Goal: Information Seeking & Learning: Learn about a topic

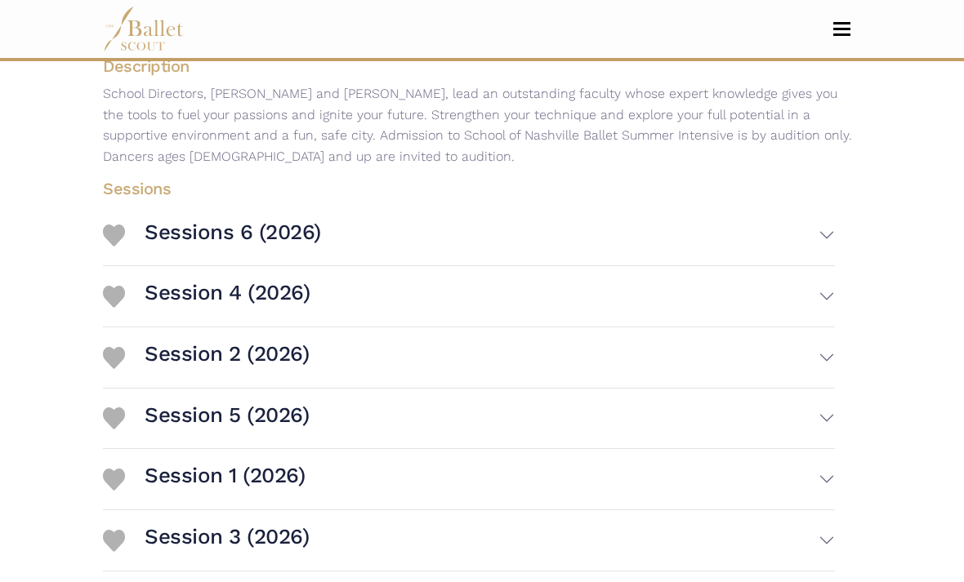
scroll to position [456, 0]
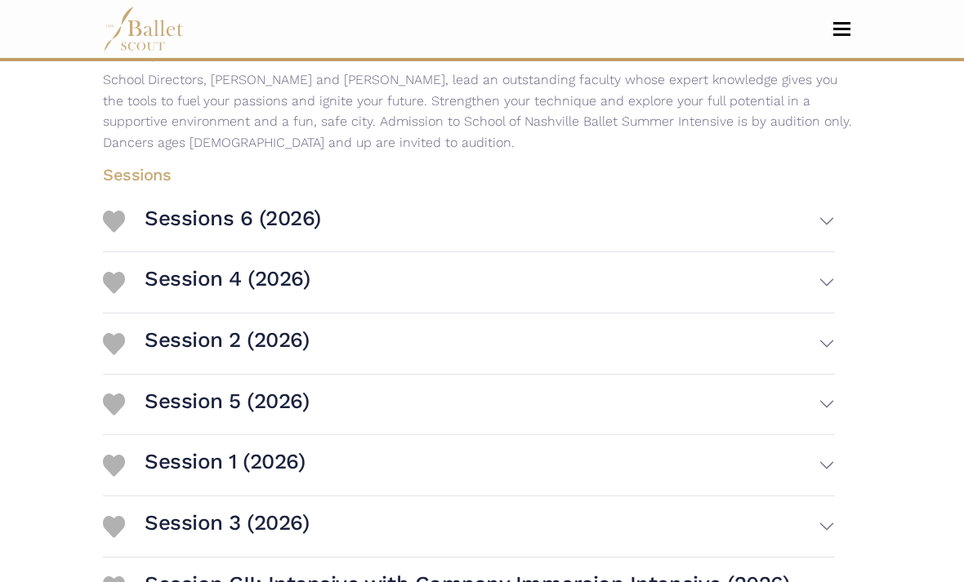
click at [797, 350] on button "Session 2 (2026)" at bounding box center [490, 344] width 690 height 47
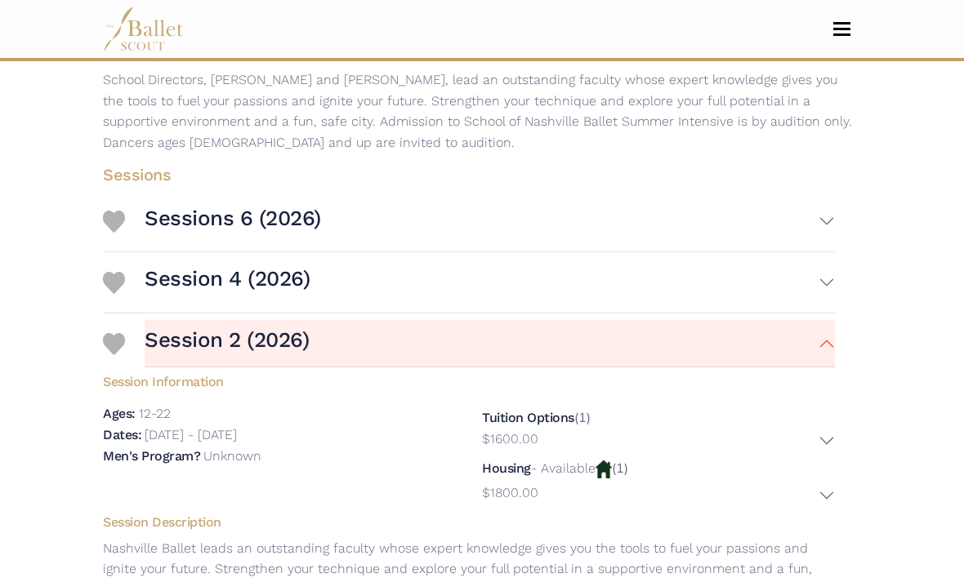
click at [844, 337] on div "Sessions 6 (2026) Session Information Ages: 12-22 Dates: (2)" at bounding box center [469, 527] width 758 height 670
click at [787, 351] on button "Session 2 (2026)" at bounding box center [490, 343] width 690 height 47
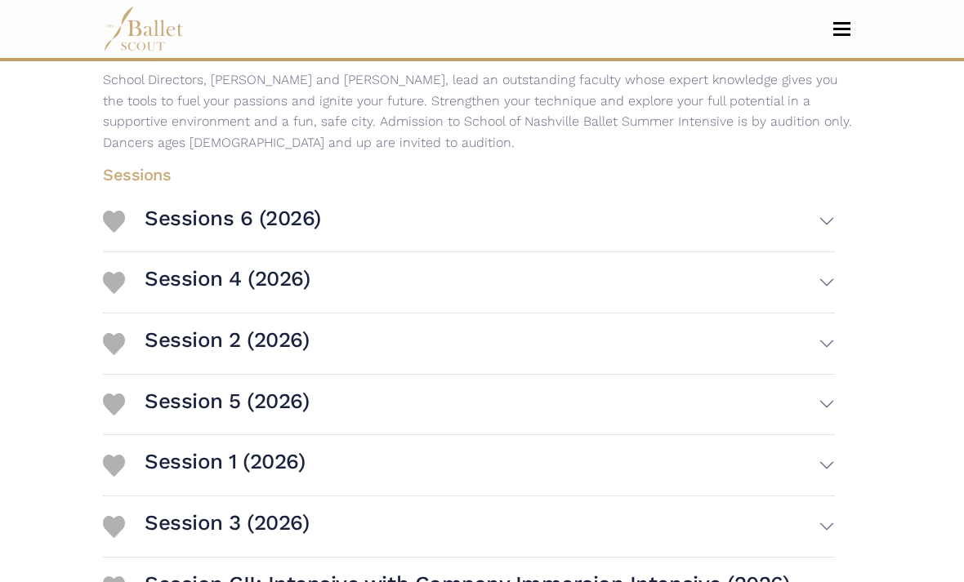
click at [372, 422] on button "Session 5 (2026)" at bounding box center [490, 404] width 690 height 47
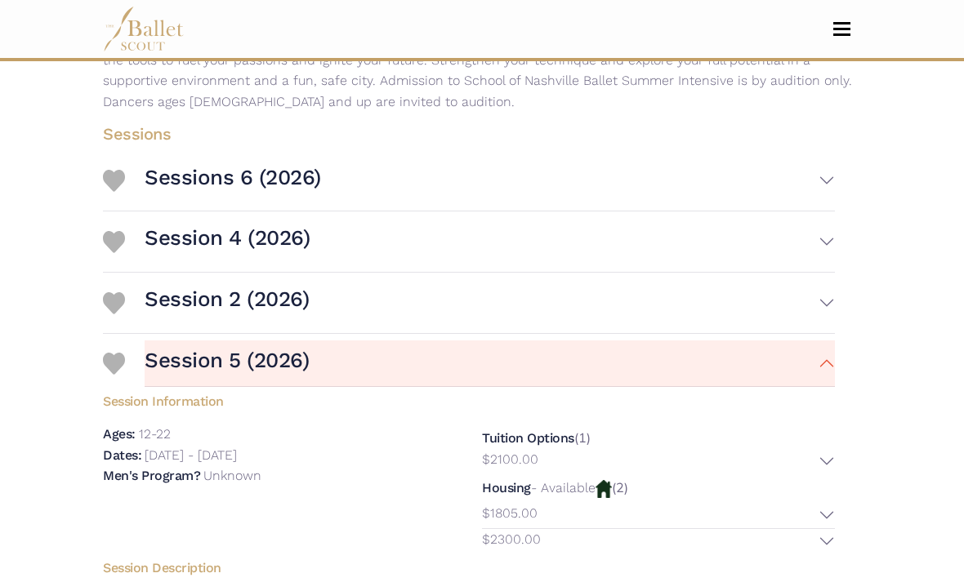
scroll to position [497, 0]
click at [538, 372] on button "Session 5 (2026)" at bounding box center [490, 364] width 690 height 47
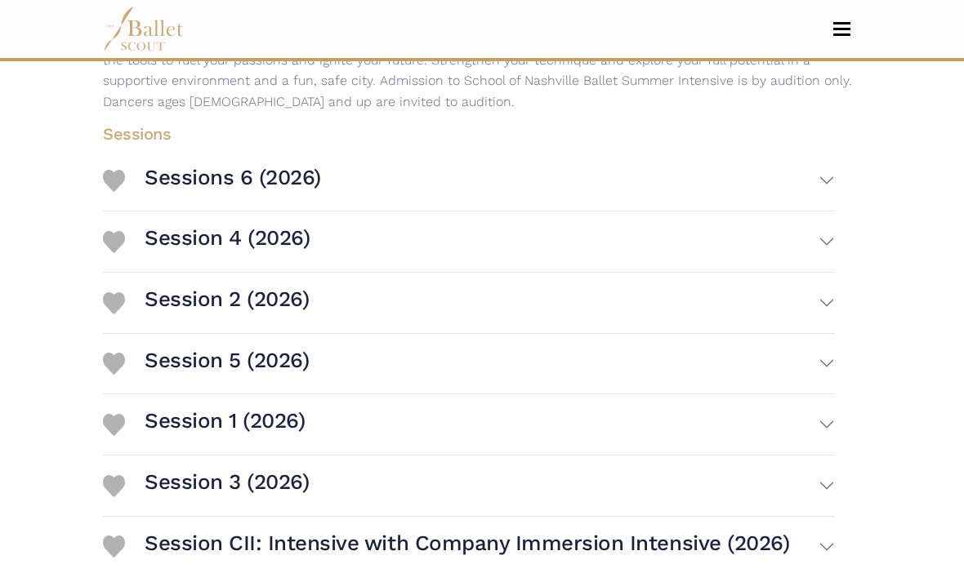
click at [490, 319] on button "Session 2 (2026)" at bounding box center [490, 302] width 690 height 47
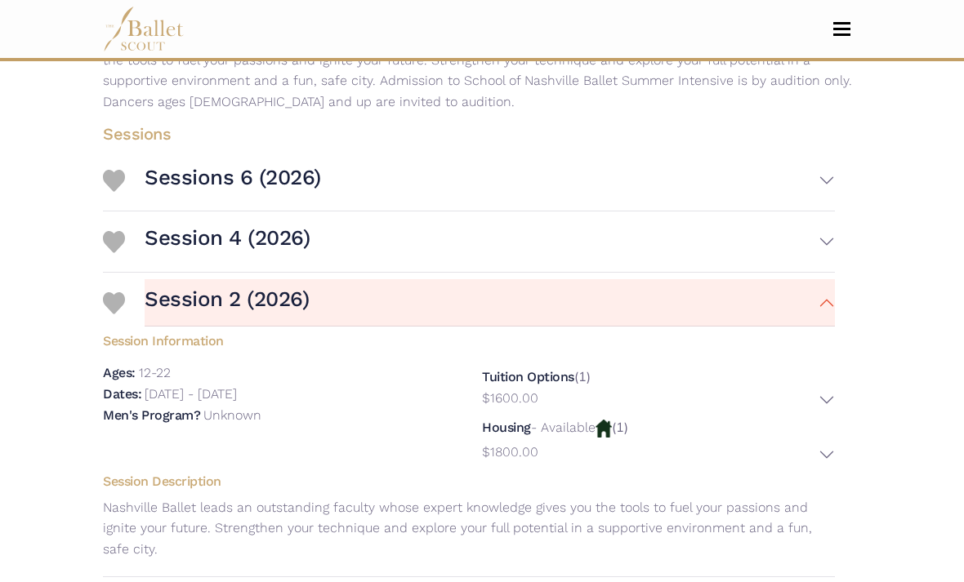
click at [471, 322] on button "Session 2 (2026)" at bounding box center [490, 302] width 690 height 47
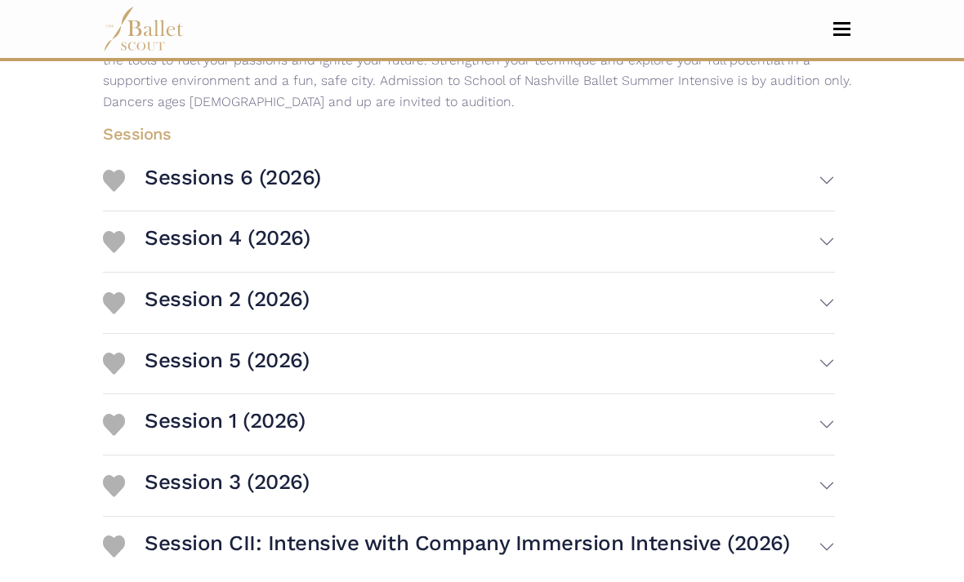
click at [431, 321] on button "Session 2 (2026)" at bounding box center [490, 302] width 690 height 47
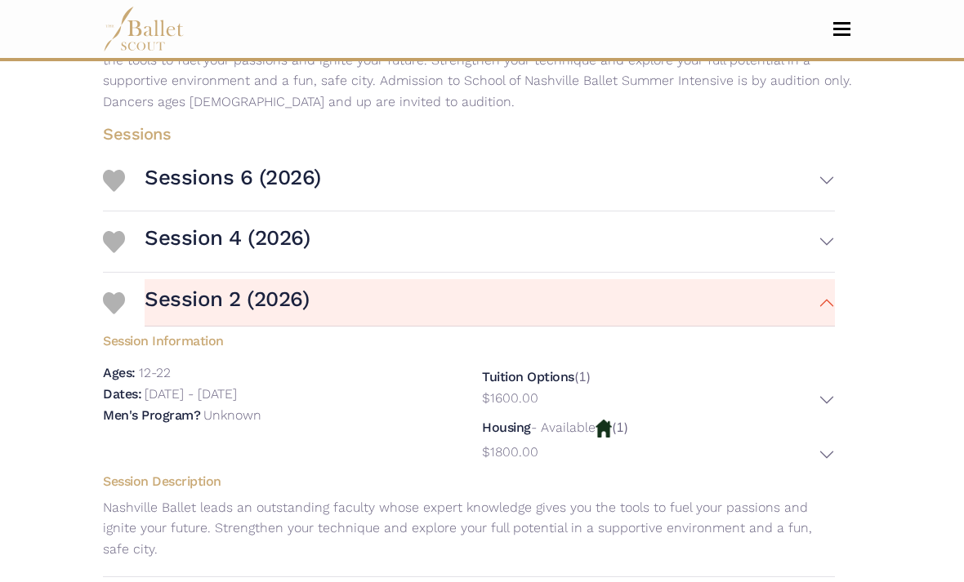
click at [480, 326] on button "Session 2 (2026)" at bounding box center [490, 302] width 690 height 47
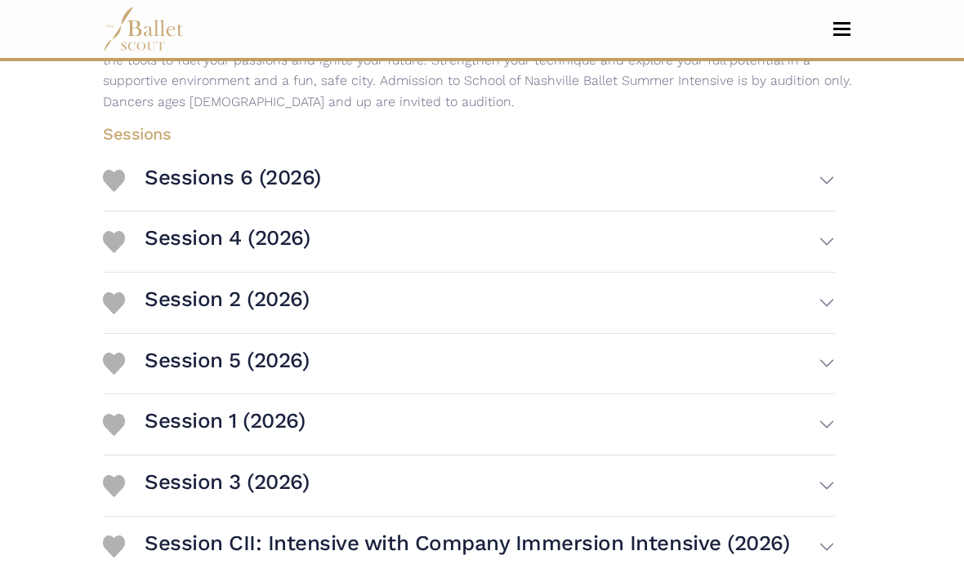
click at [430, 256] on button "Session 4 (2026)" at bounding box center [490, 241] width 690 height 47
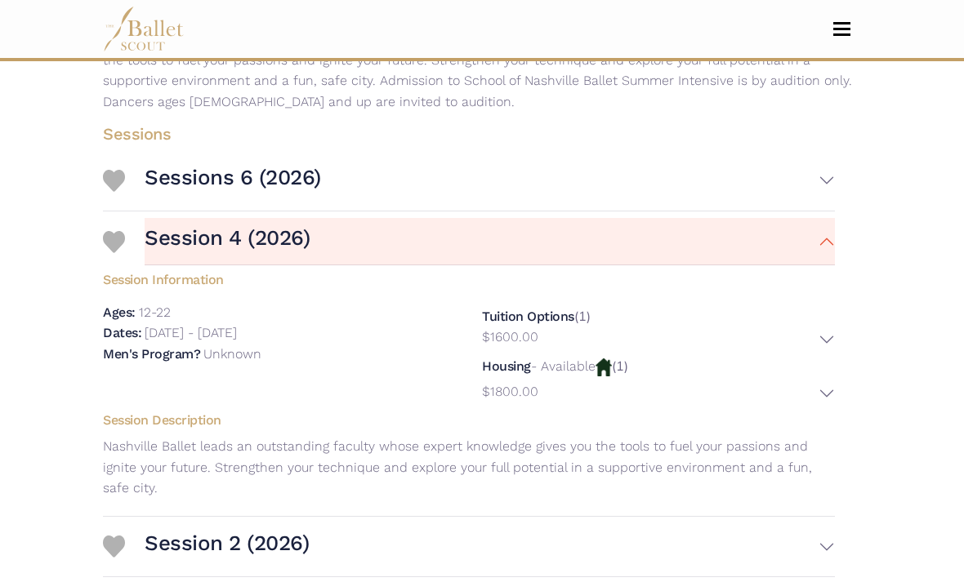
click at [582, 247] on button "Session 4 (2026)" at bounding box center [490, 241] width 690 height 47
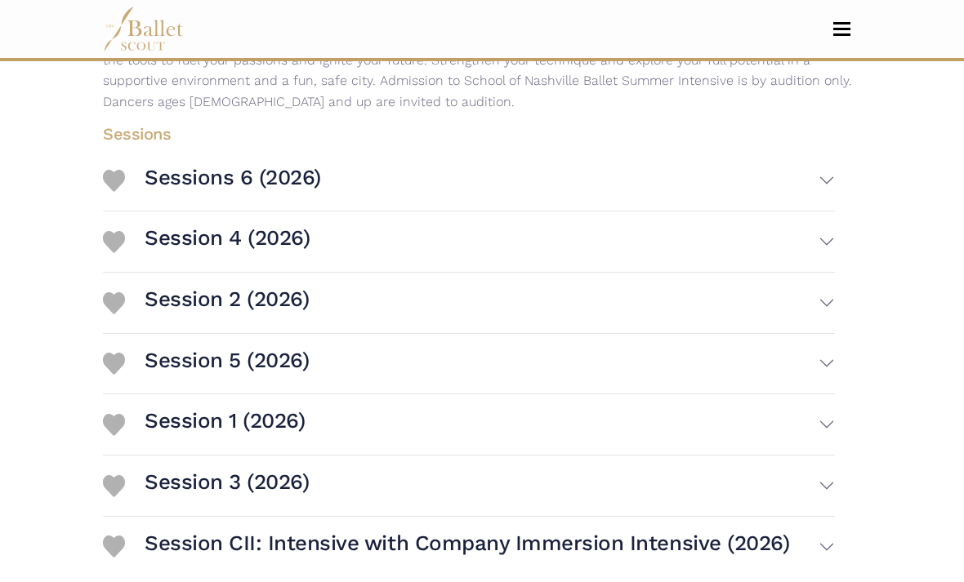
click at [575, 182] on button "Sessions 6 (2026)" at bounding box center [490, 181] width 690 height 47
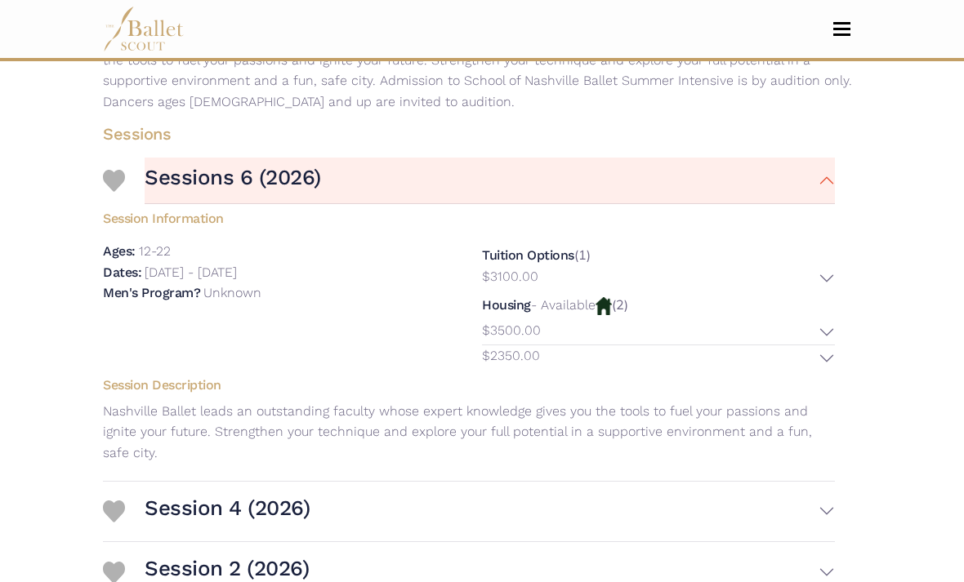
click at [713, 190] on button "Sessions 6 (2026)" at bounding box center [490, 181] width 690 height 47
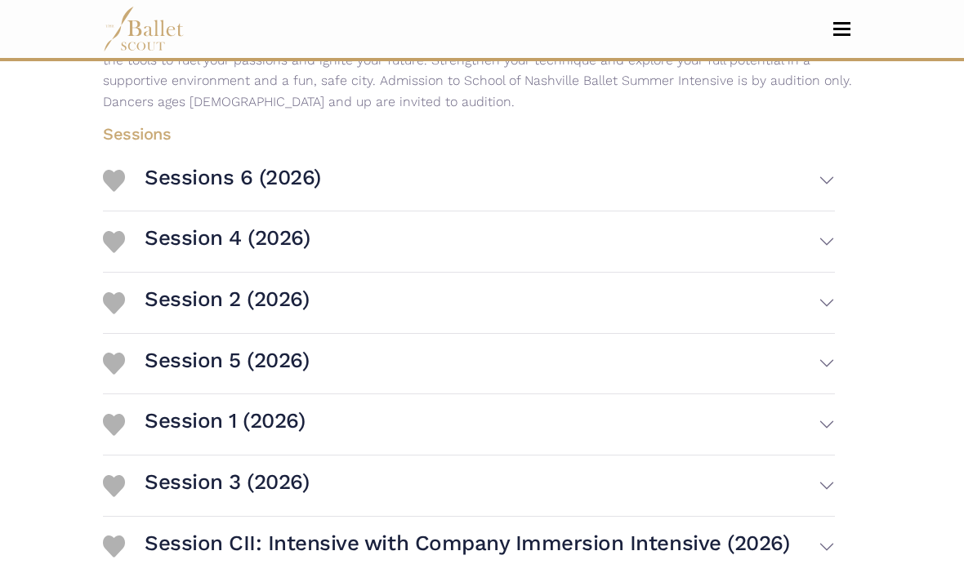
click at [395, 443] on button "Session 1 (2026)" at bounding box center [490, 424] width 690 height 47
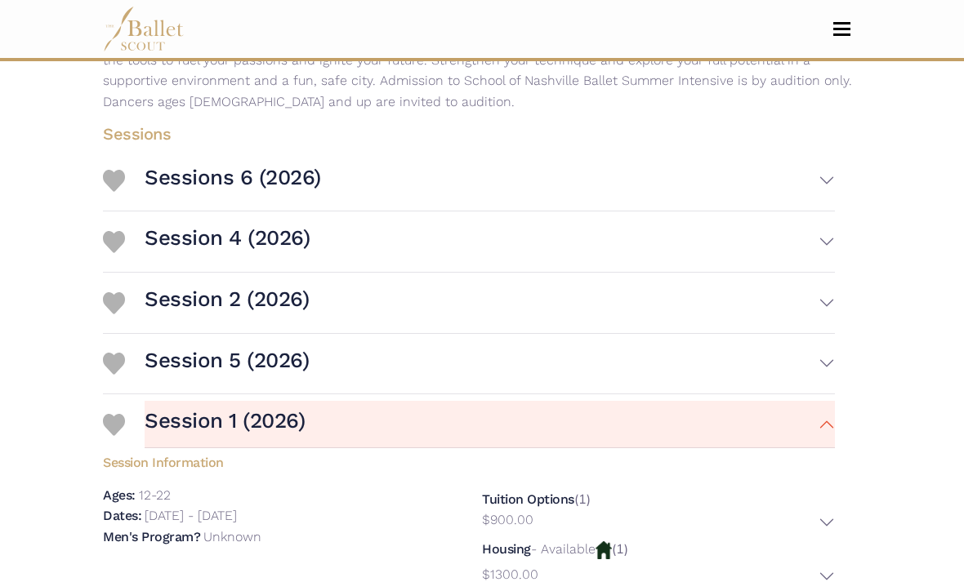
click at [494, 444] on button "Session 1 (2026)" at bounding box center [490, 424] width 690 height 47
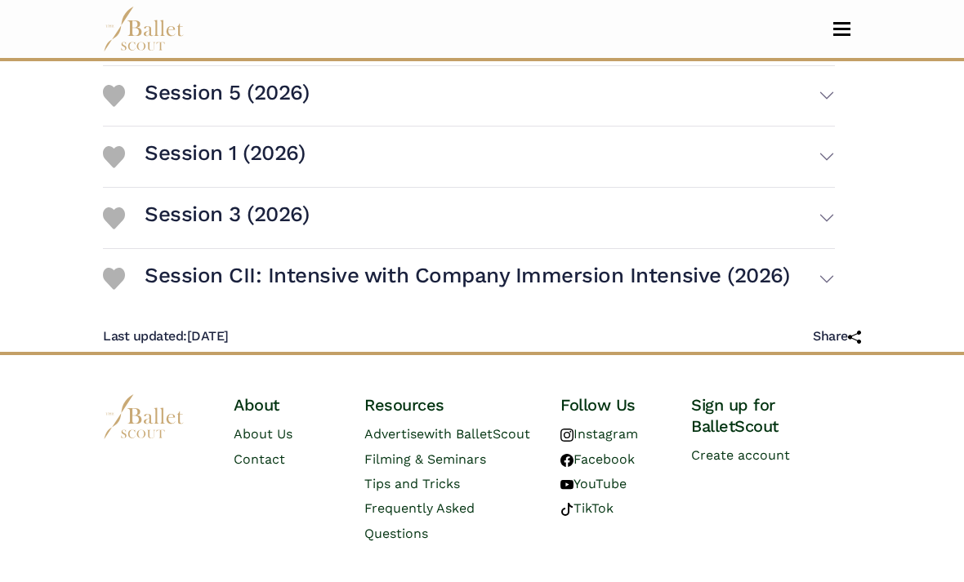
scroll to position [759, 0]
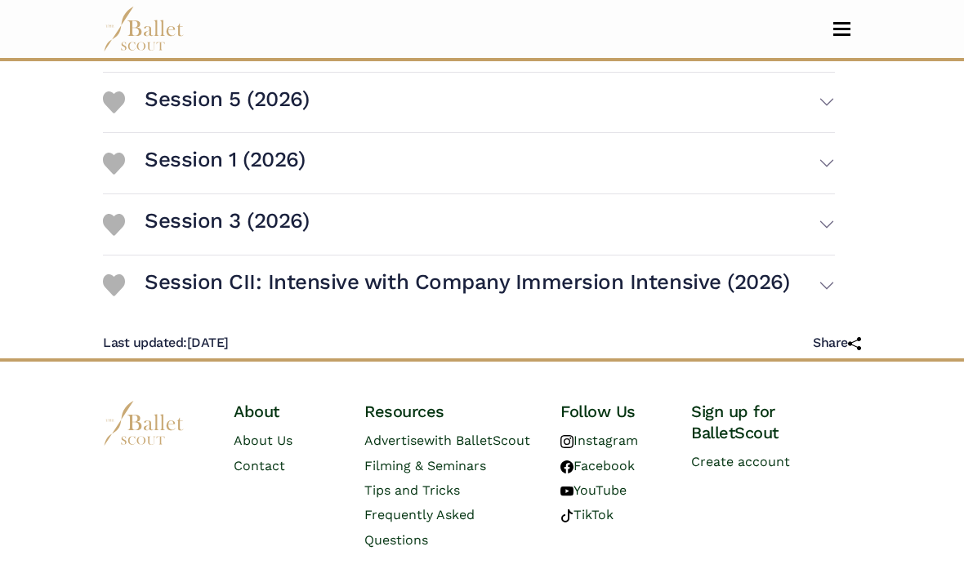
click at [800, 296] on button "Session CII: Intensive with Company Immersion Intensive (2026)" at bounding box center [490, 285] width 690 height 47
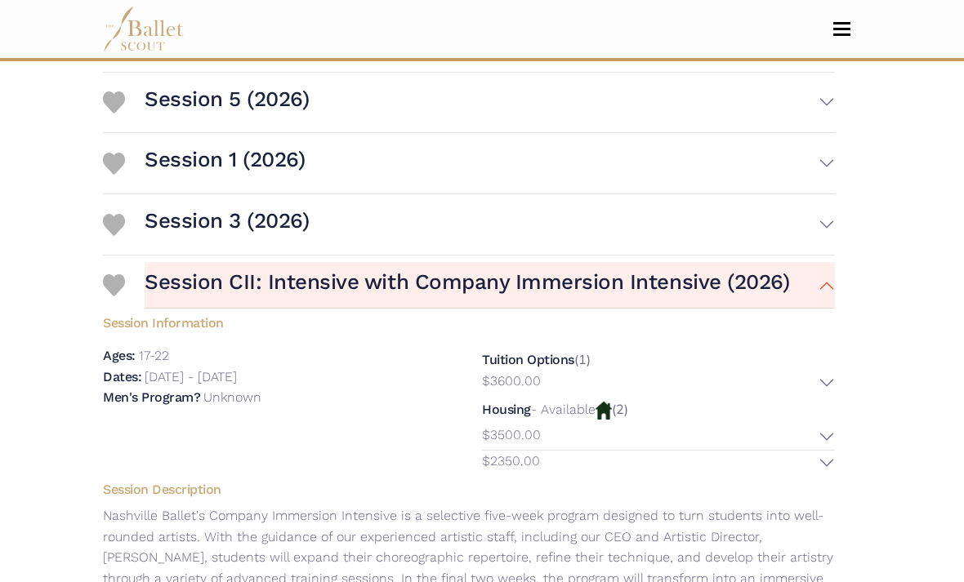
click at [566, 296] on h3 "Session CII: Intensive with Company Immersion Intensive (2026)" at bounding box center [467, 283] width 644 height 28
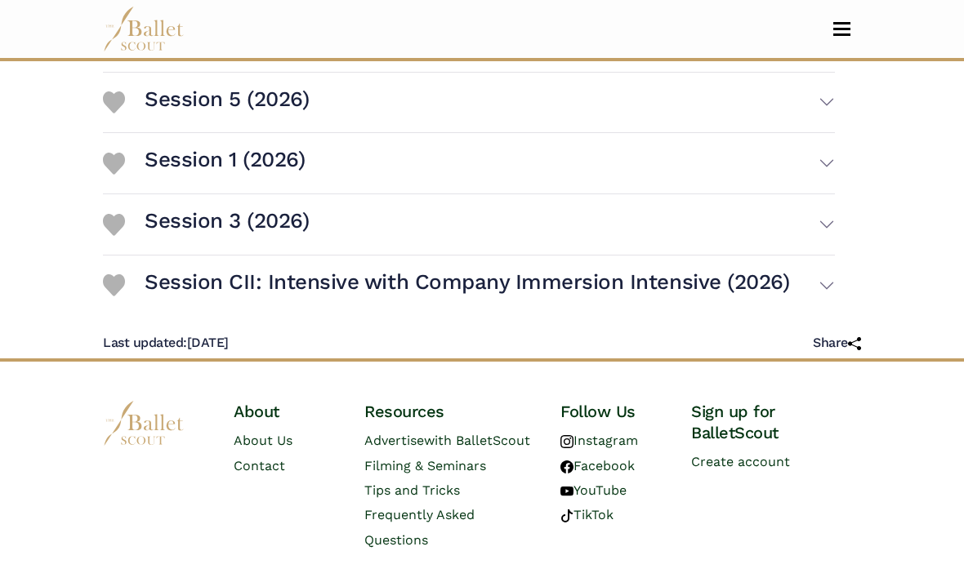
click at [483, 221] on button "Session 3 (2026)" at bounding box center [490, 224] width 690 height 47
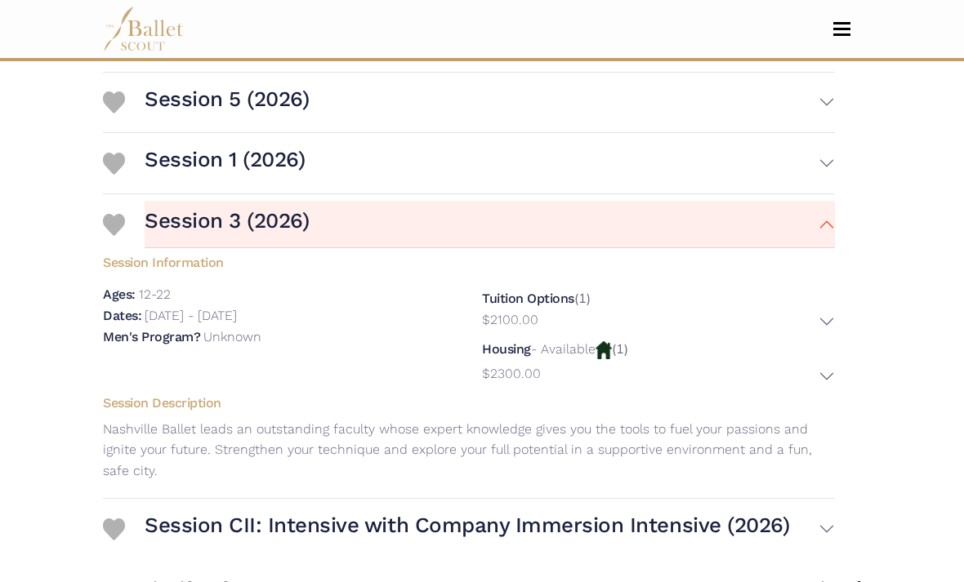
click at [651, 230] on button "Session 3 (2026)" at bounding box center [490, 224] width 690 height 47
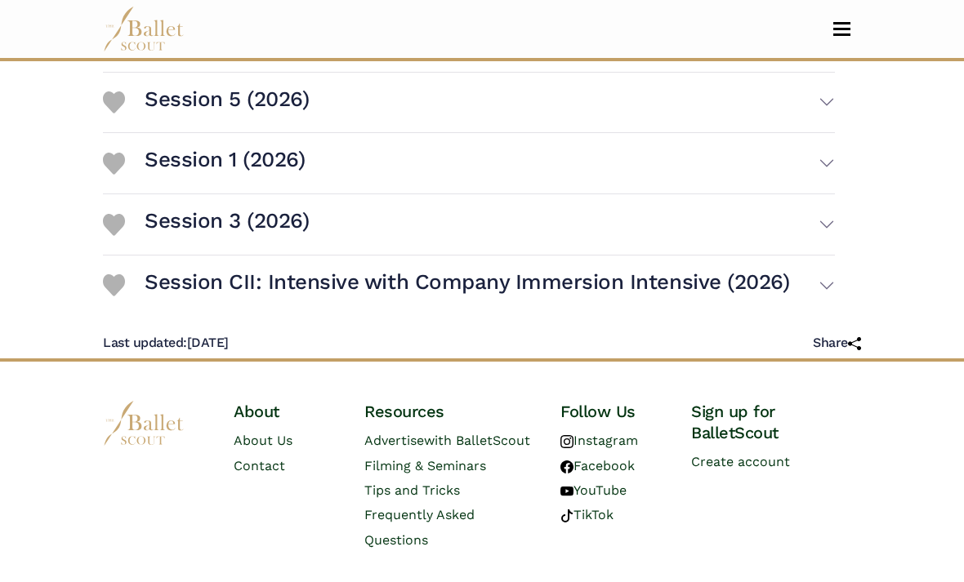
click at [654, 160] on button "Session 1 (2026)" at bounding box center [490, 163] width 690 height 47
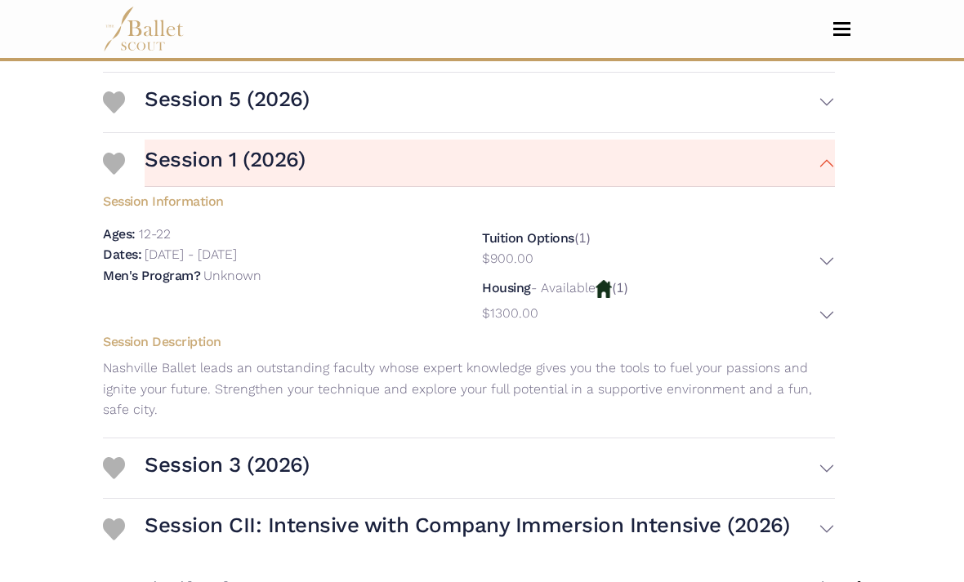
click at [830, 187] on button "Session 1 (2026)" at bounding box center [490, 163] width 690 height 47
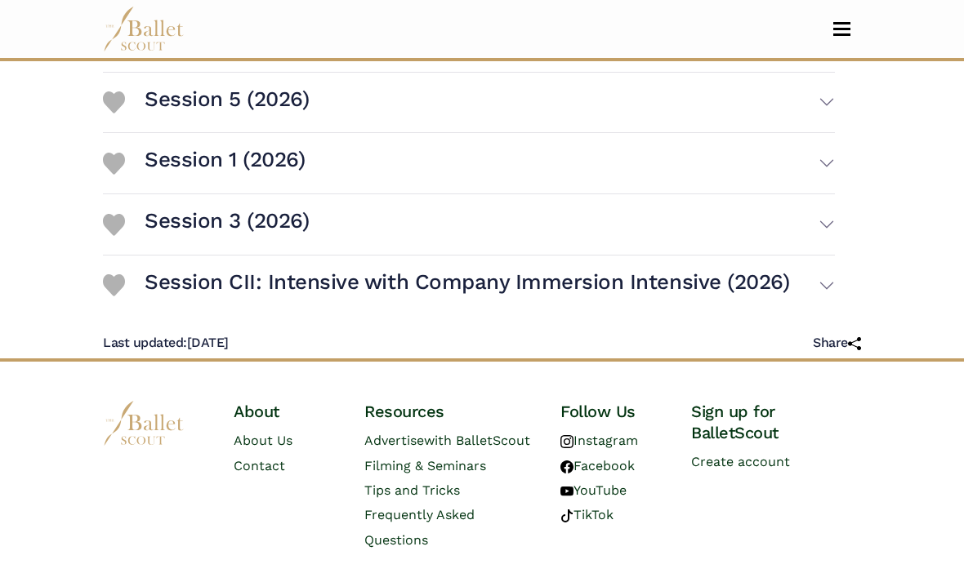
click at [820, 123] on button "Session 5 (2026)" at bounding box center [490, 102] width 690 height 47
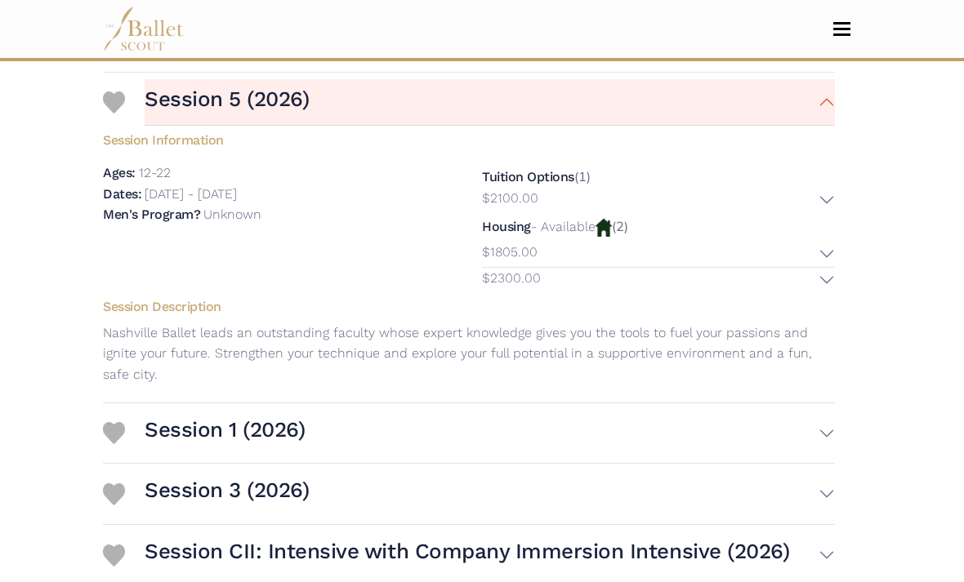
click at [833, 111] on button "Session 5 (2026)" at bounding box center [490, 102] width 690 height 47
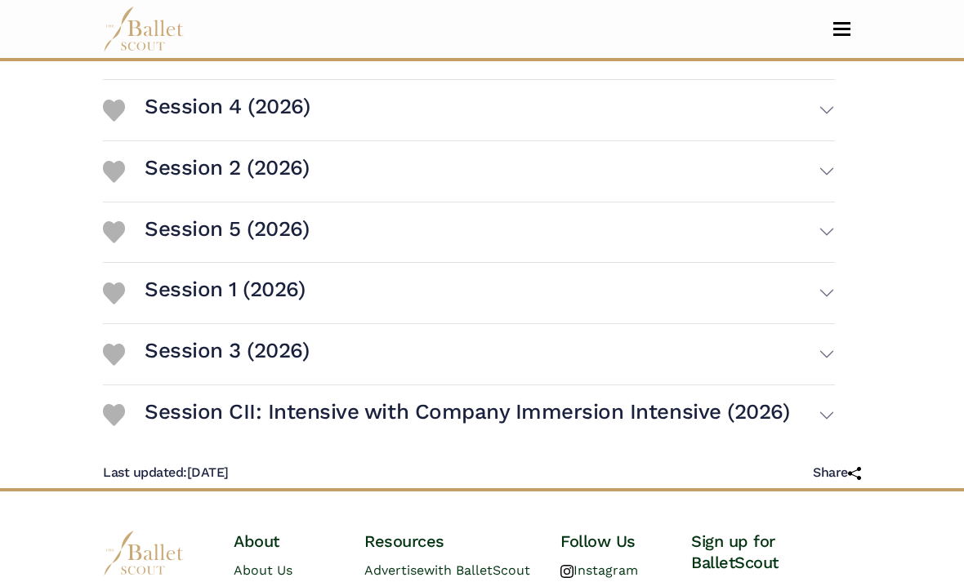
scroll to position [600, 0]
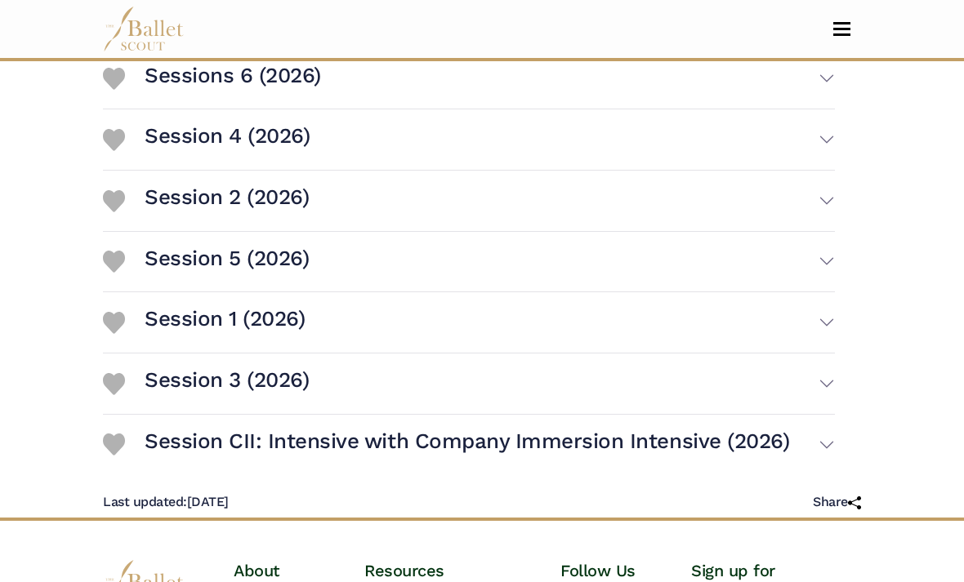
click at [749, 225] on button "Session 2 (2026)" at bounding box center [490, 200] width 690 height 47
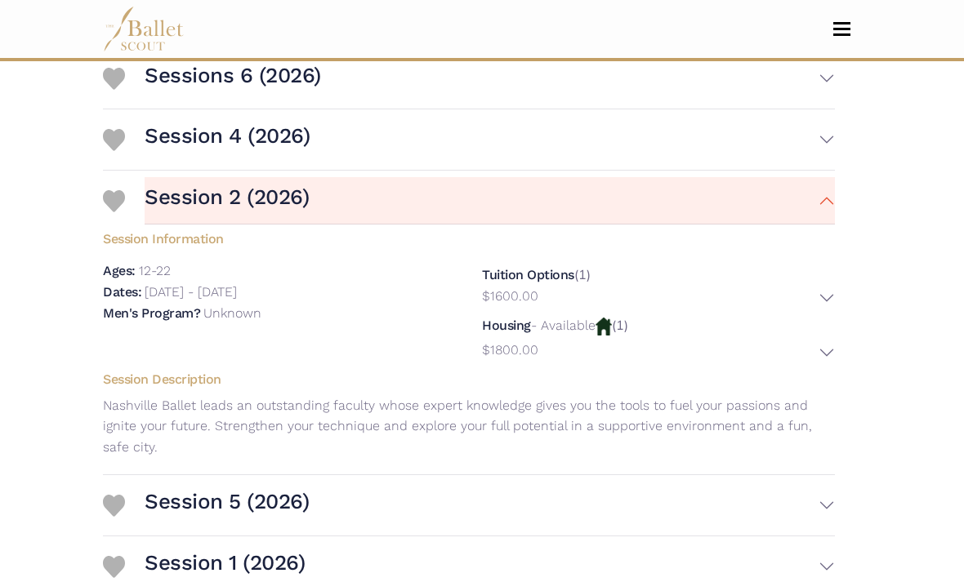
click at [664, 220] on button "Session 2 (2026)" at bounding box center [490, 200] width 690 height 47
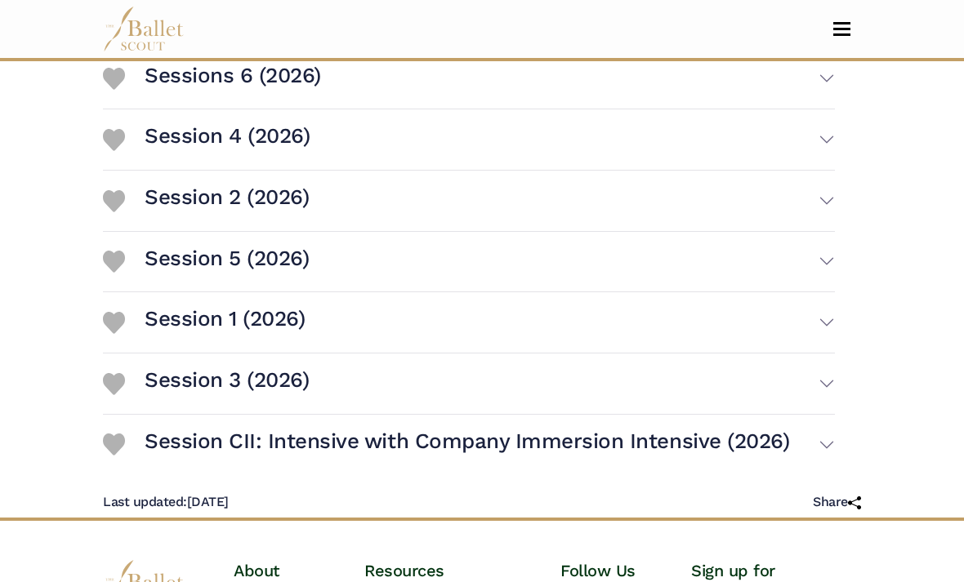
click at [662, 211] on button "Session 2 (2026)" at bounding box center [490, 200] width 690 height 47
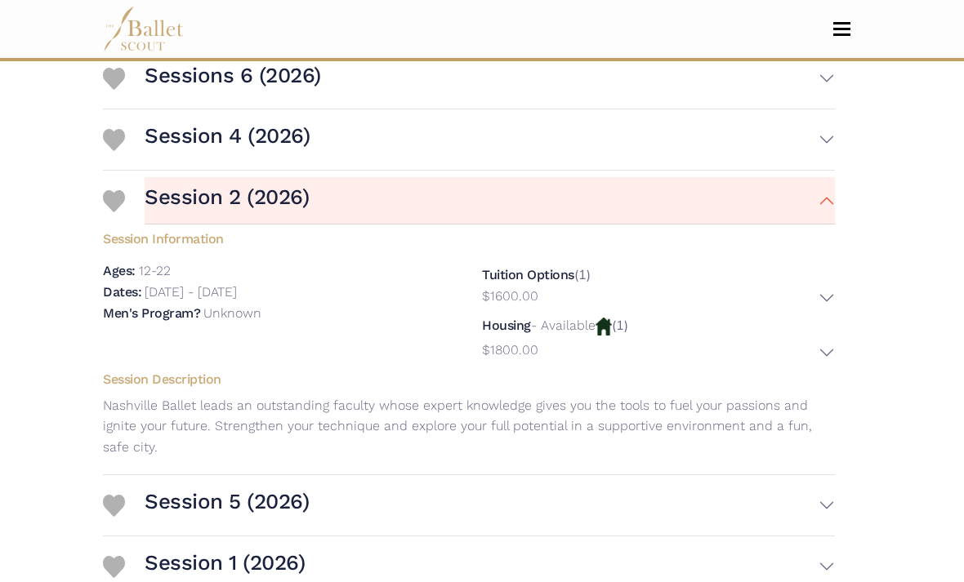
click at [748, 211] on button "Session 2 (2026)" at bounding box center [490, 200] width 690 height 47
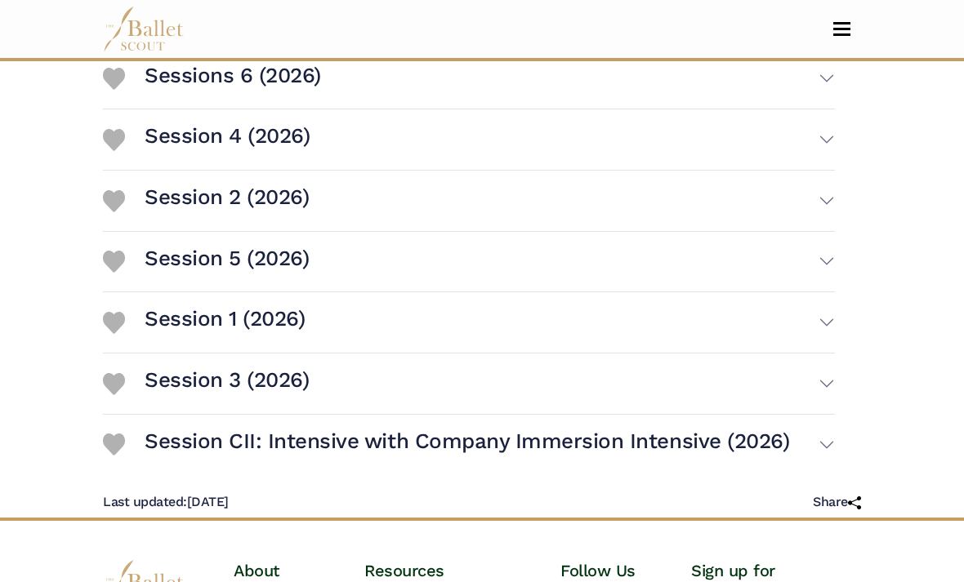
click at [733, 163] on button "Session 4 (2026)" at bounding box center [490, 139] width 690 height 47
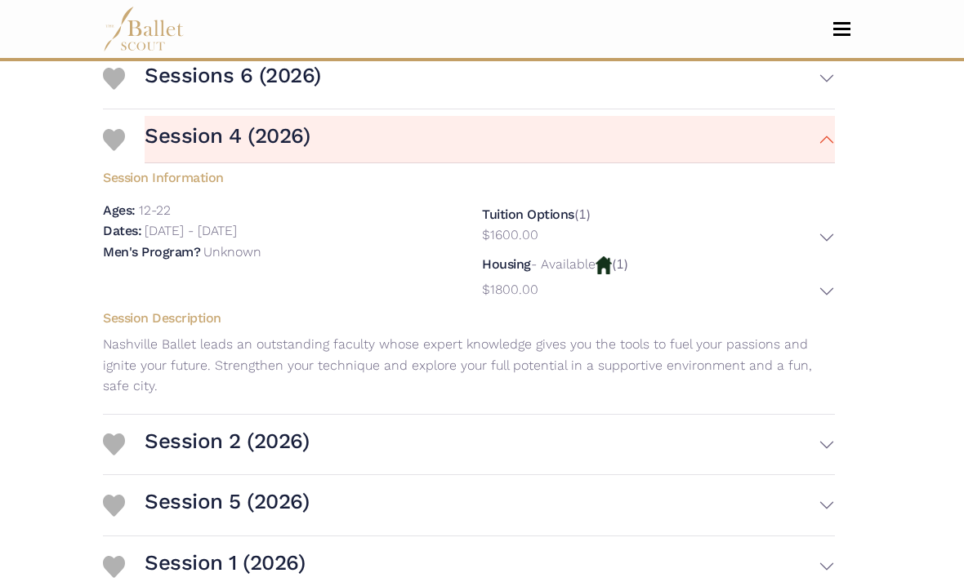
click at [743, 149] on button "Session 4 (2026)" at bounding box center [490, 139] width 690 height 47
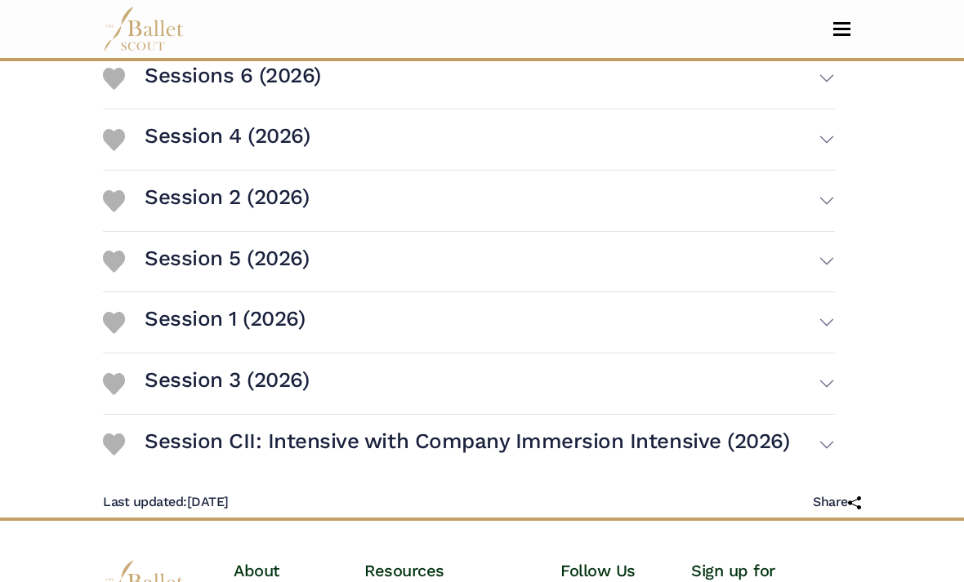
click at [698, 221] on button "Session 2 (2026)" at bounding box center [490, 200] width 690 height 47
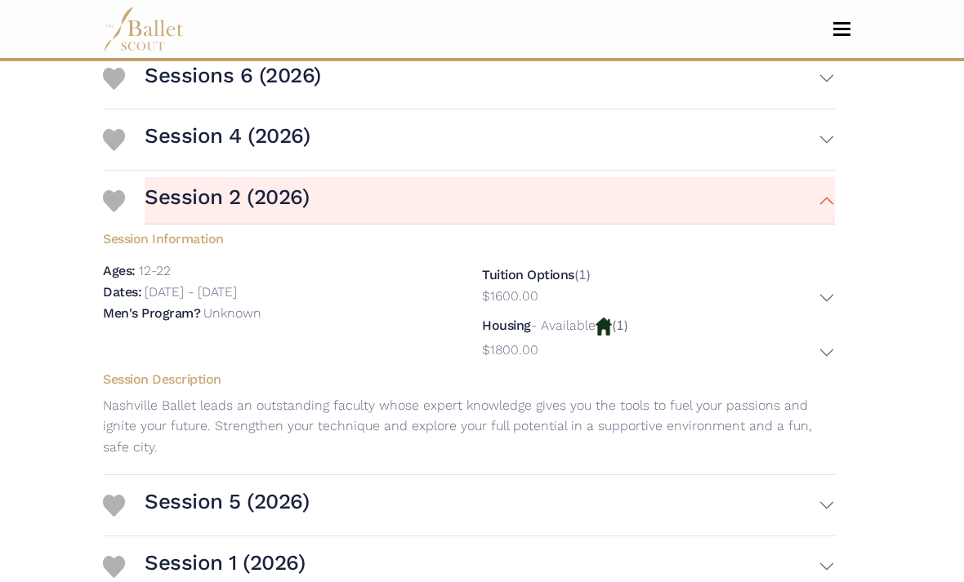
click at [735, 201] on button "Session 2 (2026)" at bounding box center [490, 200] width 690 height 47
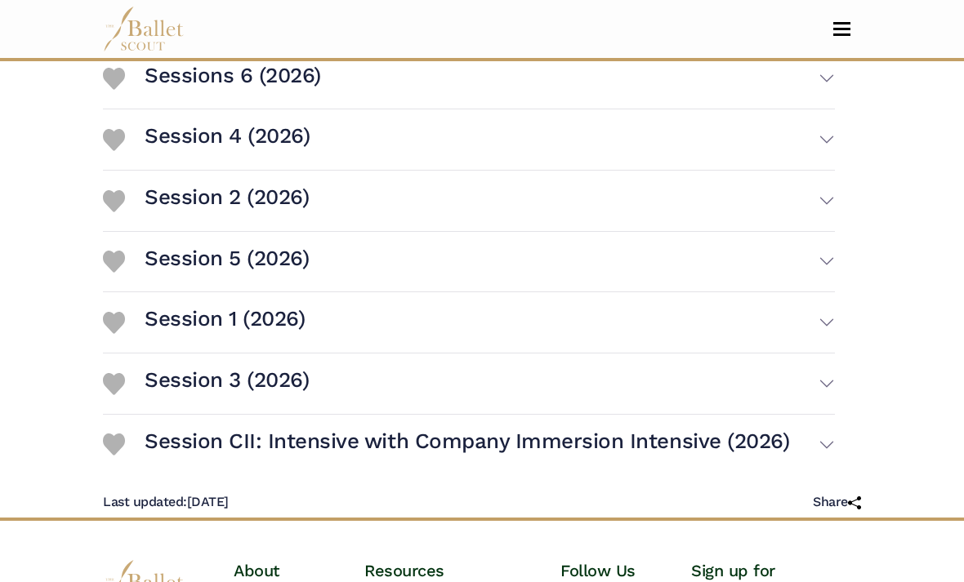
click at [718, 132] on button "Session 4 (2026)" at bounding box center [490, 139] width 690 height 47
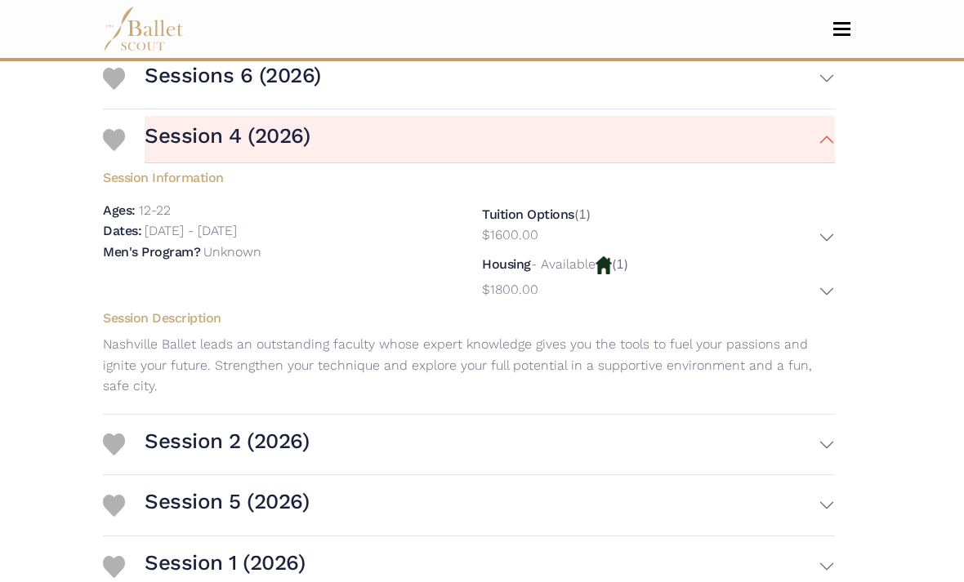
click at [735, 103] on button "Sessions 6 (2026)" at bounding box center [490, 79] width 690 height 47
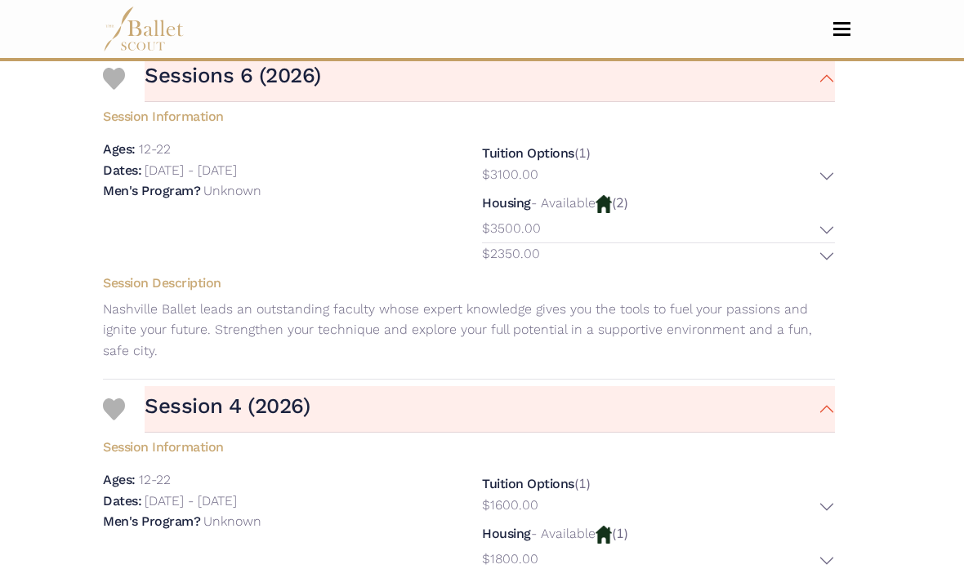
click at [756, 89] on button "Sessions 6 (2026)" at bounding box center [490, 79] width 690 height 47
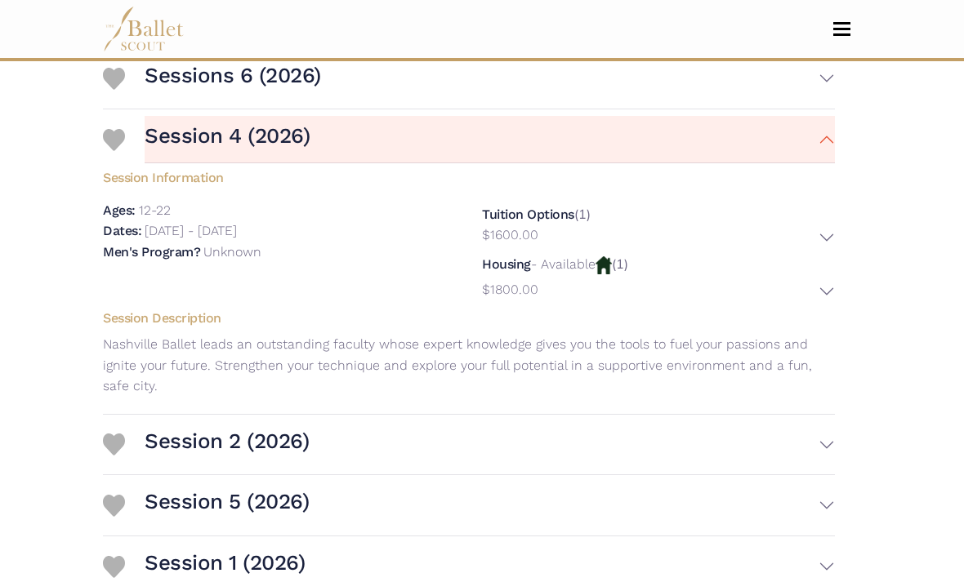
click at [714, 159] on button "Session 4 (2026)" at bounding box center [490, 139] width 690 height 47
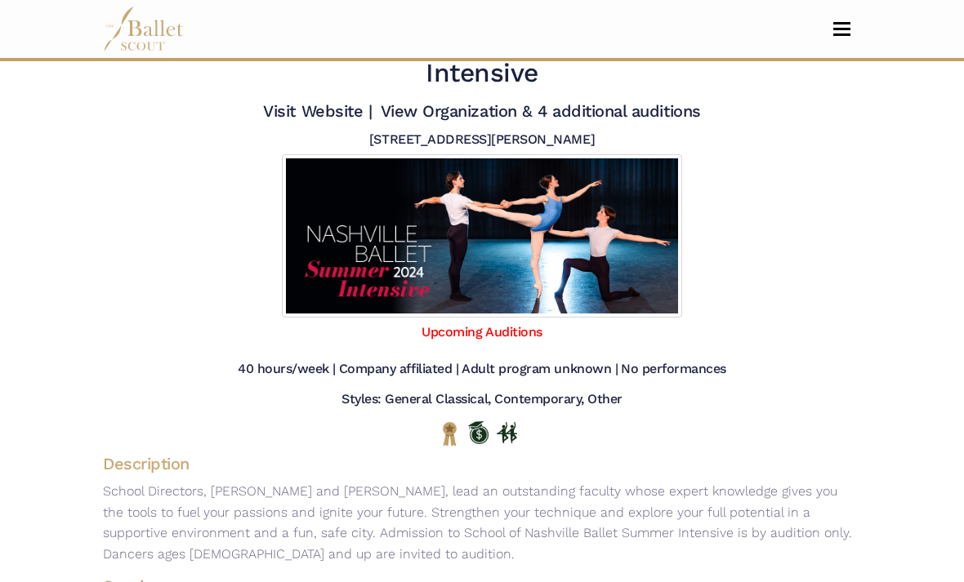
scroll to position [0, 0]
